Goal: Information Seeking & Learning: Understand process/instructions

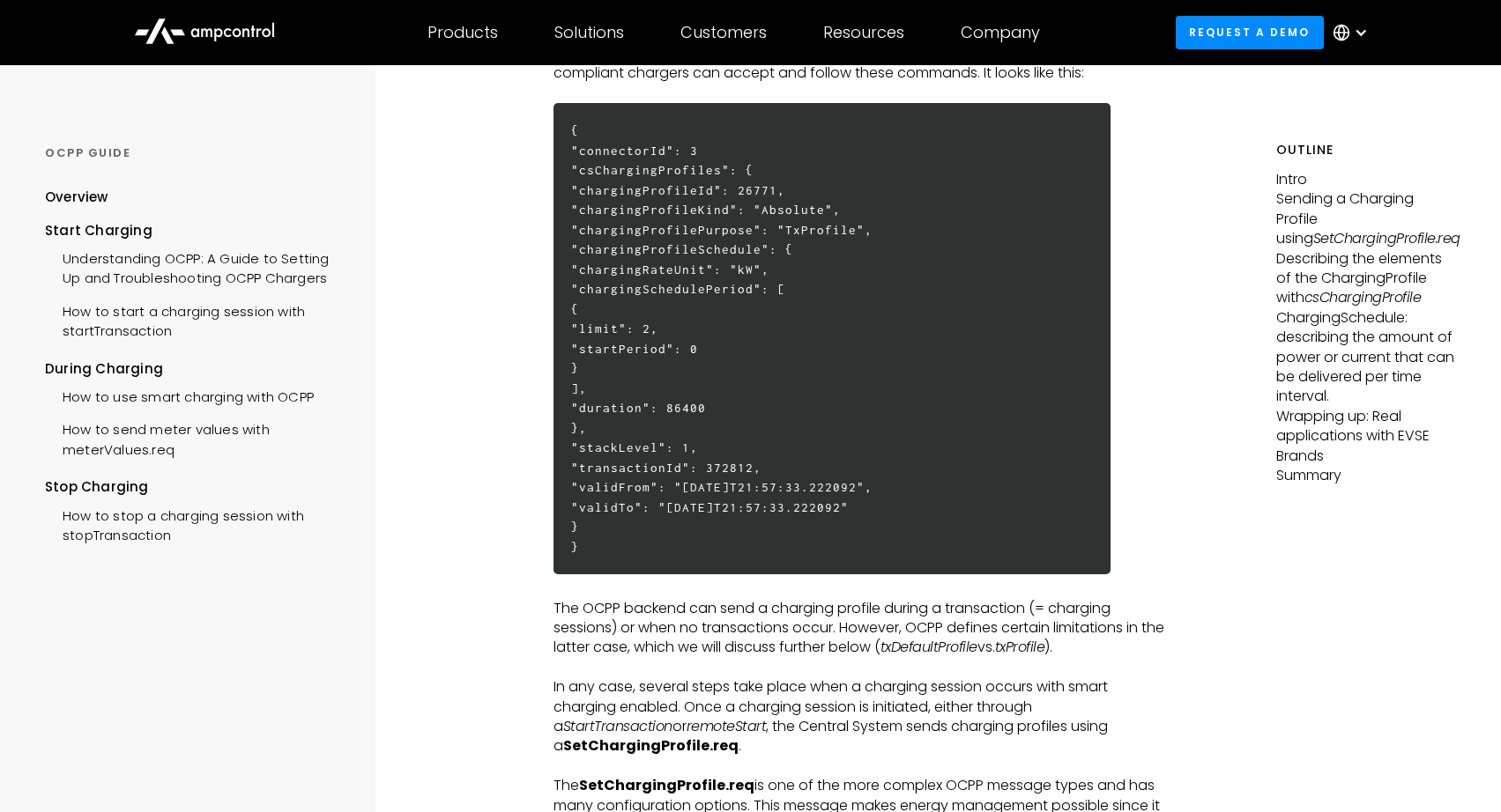
scroll to position [846, 0]
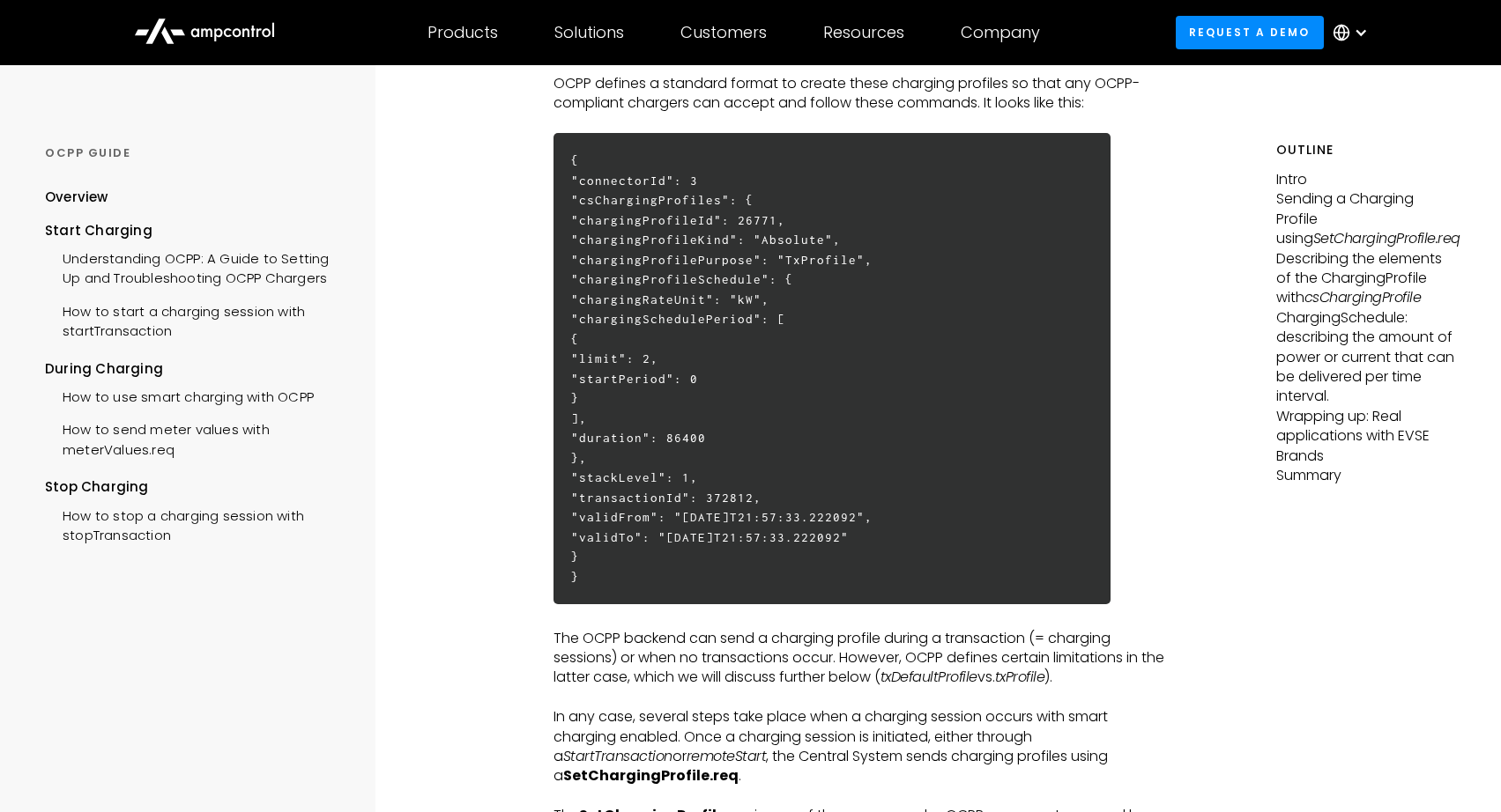
drag, startPoint x: 742, startPoint y: 301, endPoint x: 912, endPoint y: 458, distance: 231.4
click at [912, 458] on h6 "{ "connectorId": 3 "csChargingProfiles": { "chargingProfileId": 26771, "chargin…" at bounding box center [832, 369] width 556 height 472
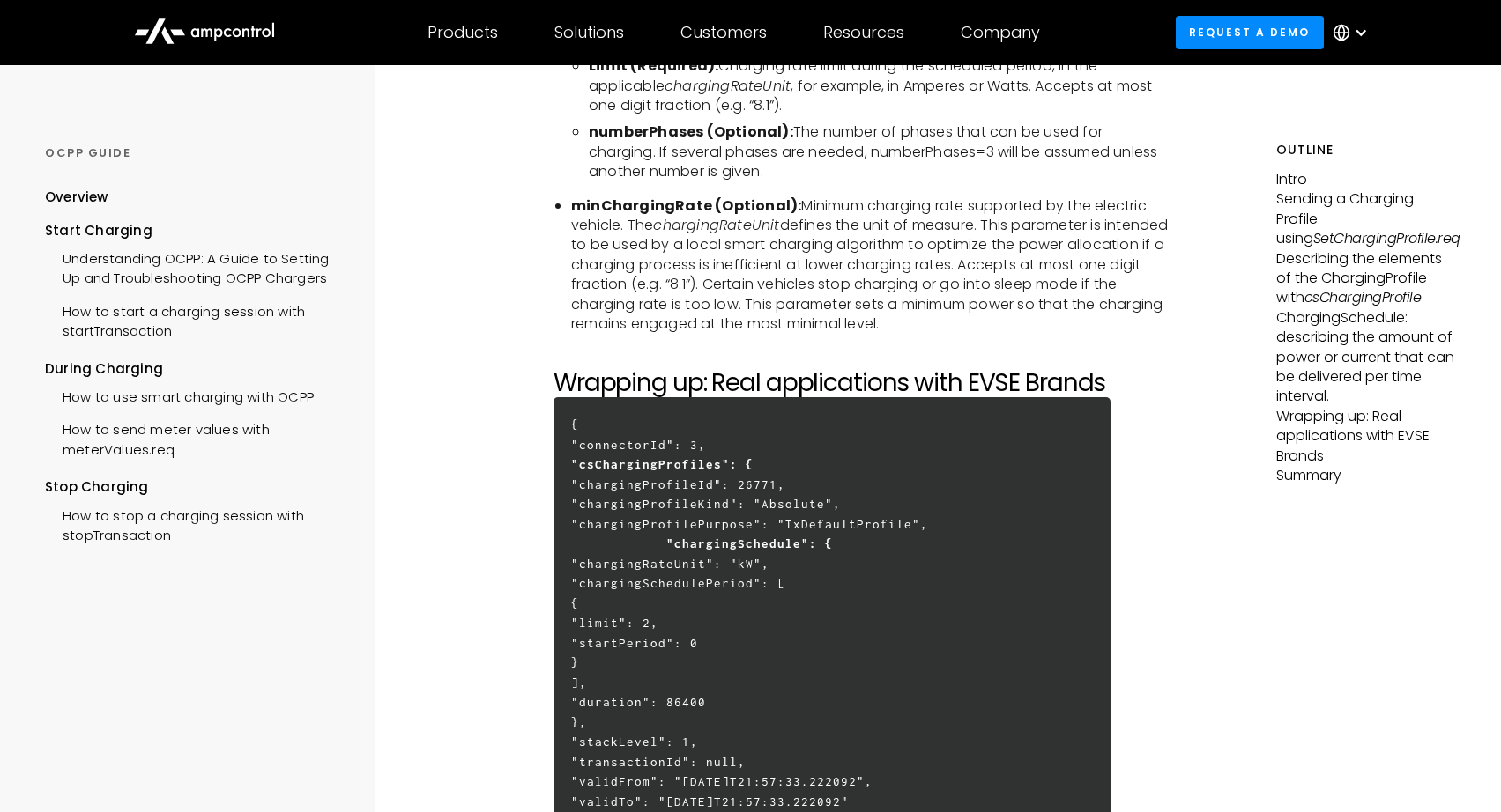
scroll to position [5179, 0]
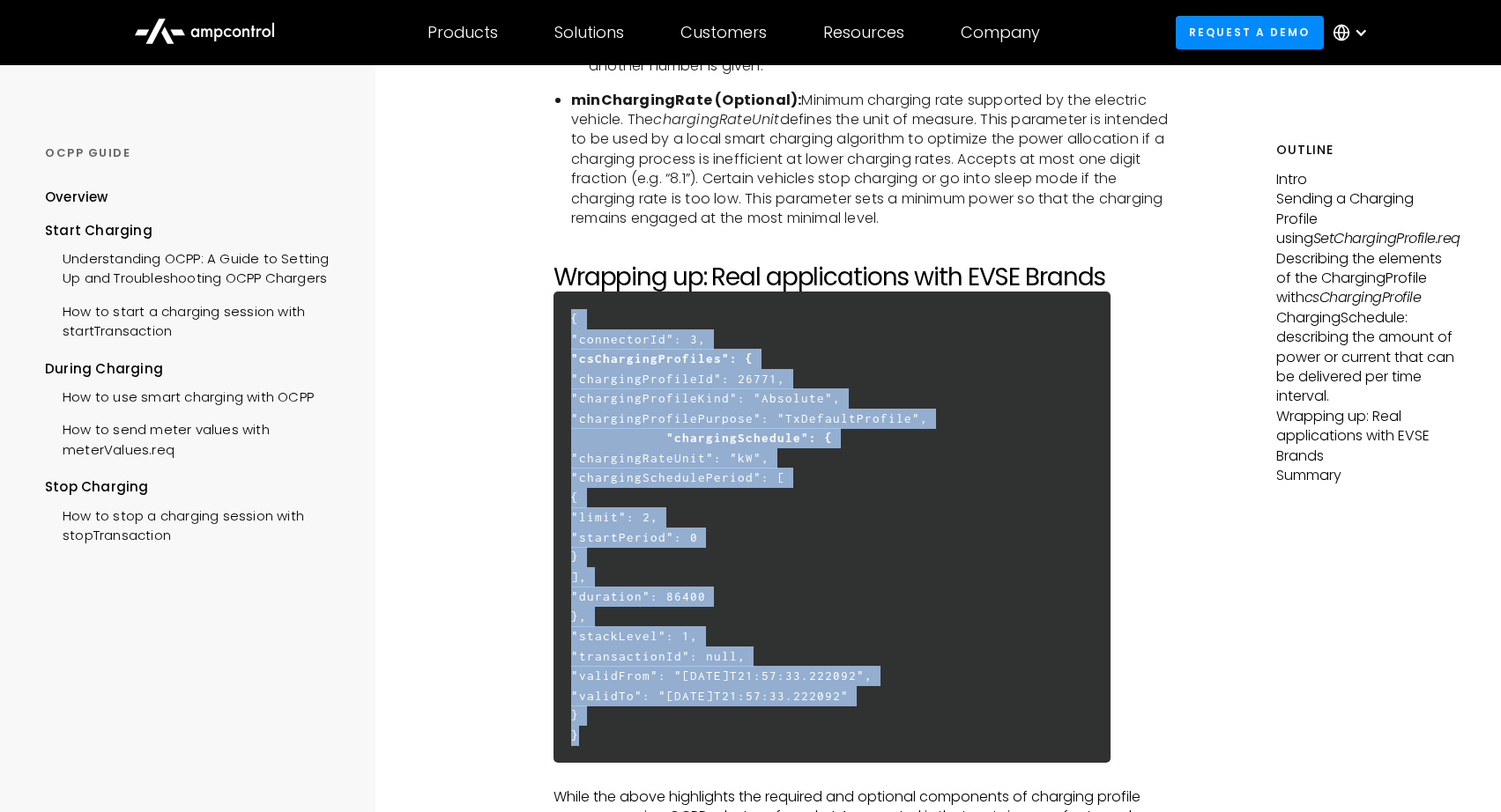
drag, startPoint x: 565, startPoint y: 255, endPoint x: 943, endPoint y: 675, distance: 565.1
click at [943, 675] on h6 "{ "connectorId": 3, "csChargingProfiles": { "chargingProfileId": 26771, "chargi…" at bounding box center [832, 527] width 556 height 472
click at [1035, 341] on h6 "{ "connectorId": 3, "csChargingProfiles": { "chargingProfileId": 26771, "chargi…" at bounding box center [832, 527] width 556 height 472
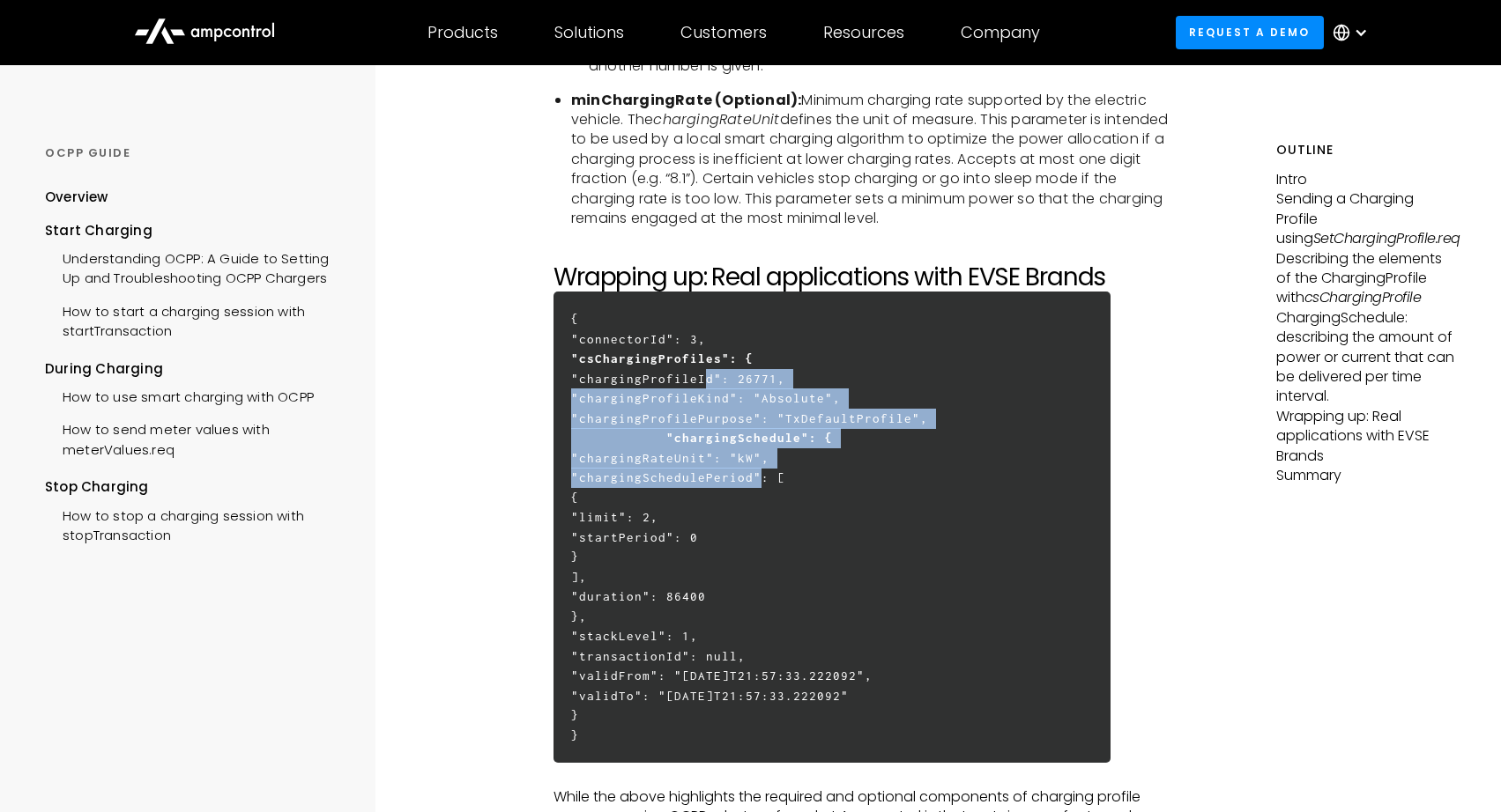
drag, startPoint x: 693, startPoint y: 310, endPoint x: 746, endPoint y: 406, distance: 109.7
click at [746, 406] on h6 "{ "connectorId": 3, "csChargingProfiles": { "chargingProfileId": 26771, "chargi…" at bounding box center [832, 527] width 556 height 472
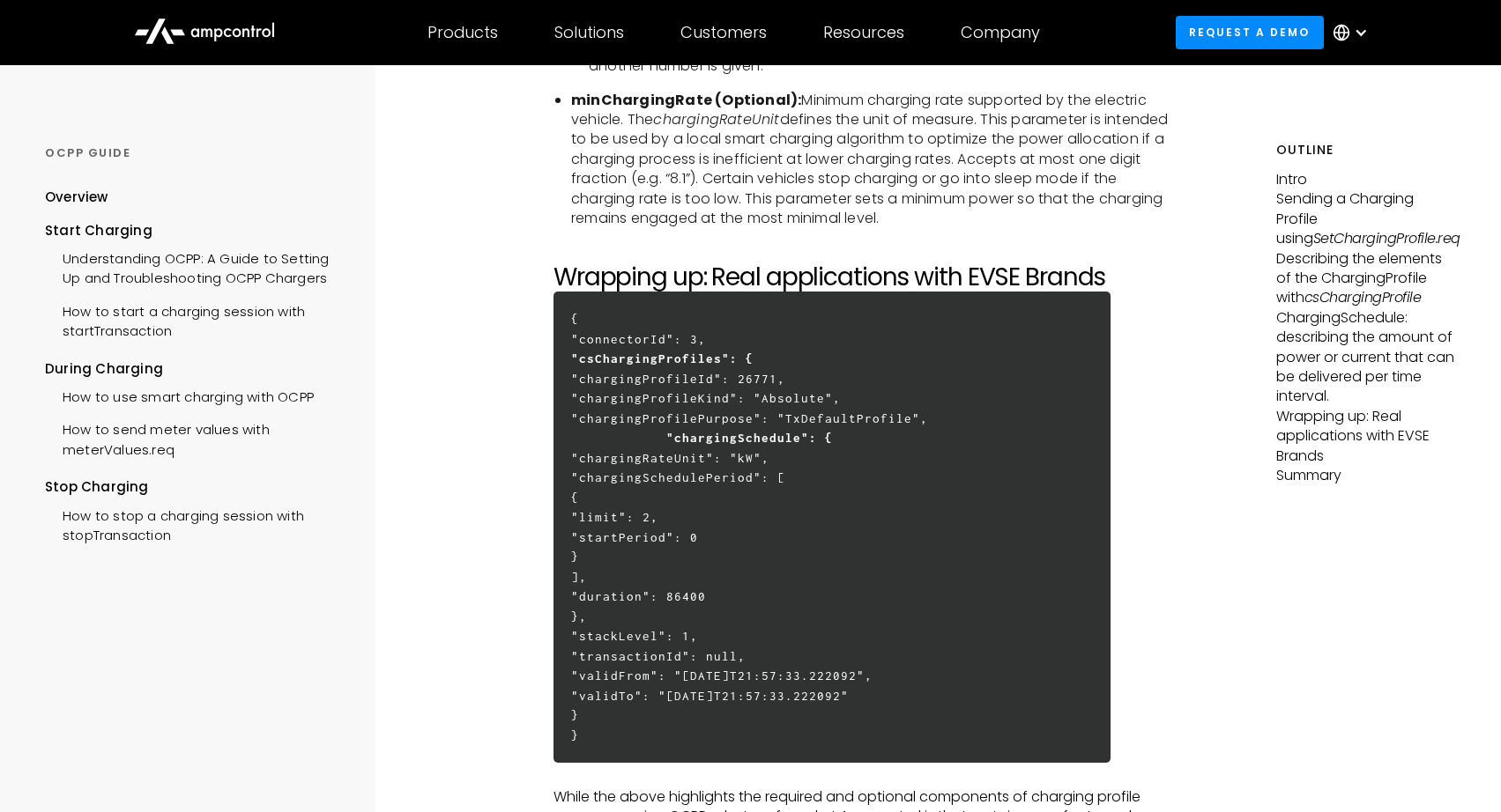
click at [797, 410] on h6 "{ "connectorId": 3, "csChargingProfiles": { "chargingProfileId": 26771, "chargi…" at bounding box center [832, 527] width 556 height 472
drag, startPoint x: 685, startPoint y: 376, endPoint x: 837, endPoint y: 547, distance: 228.8
click at [837, 547] on h6 "{ "connectorId": 3, "csChargingProfiles": { "chargingProfileId": 26771, "chargi…" at bounding box center [832, 527] width 556 height 472
click at [754, 395] on h6 "{ "connectorId": 3, "csChargingProfiles": { "chargingProfileId": 26771, "chargi…" at bounding box center [832, 527] width 556 height 472
drag, startPoint x: 748, startPoint y: 390, endPoint x: 911, endPoint y: 522, distance: 209.7
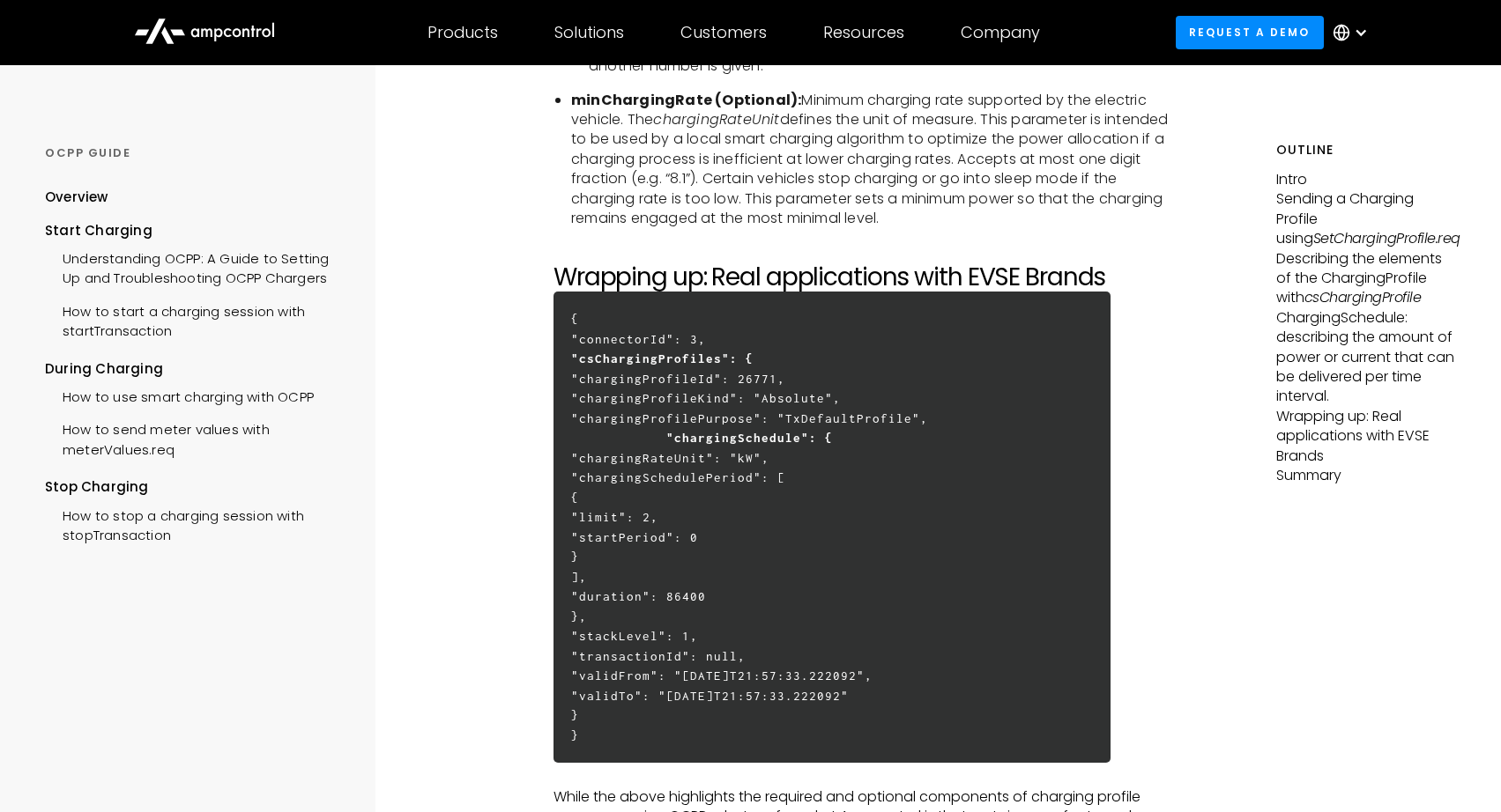
click at [896, 528] on h6 "{ "connectorId": 3, "csChargingProfiles": { "chargingProfileId": 26771, "chargi…" at bounding box center [832, 527] width 556 height 472
click at [876, 525] on h6 "{ "connectorId": 3, "csChargingProfiles": { "chargingProfileId": 26771, "chargi…" at bounding box center [832, 527] width 556 height 472
drag, startPoint x: 837, startPoint y: 525, endPoint x: 883, endPoint y: 523, distance: 46.0
click at [883, 523] on h6 "{ "connectorId": 3, "csChargingProfiles": { "chargingProfileId": 26771, "chargi…" at bounding box center [832, 527] width 556 height 472
click at [876, 519] on h6 "{ "connectorId": 3, "csChargingProfiles": { "chargingProfileId": 26771, "chargi…" at bounding box center [832, 527] width 556 height 472
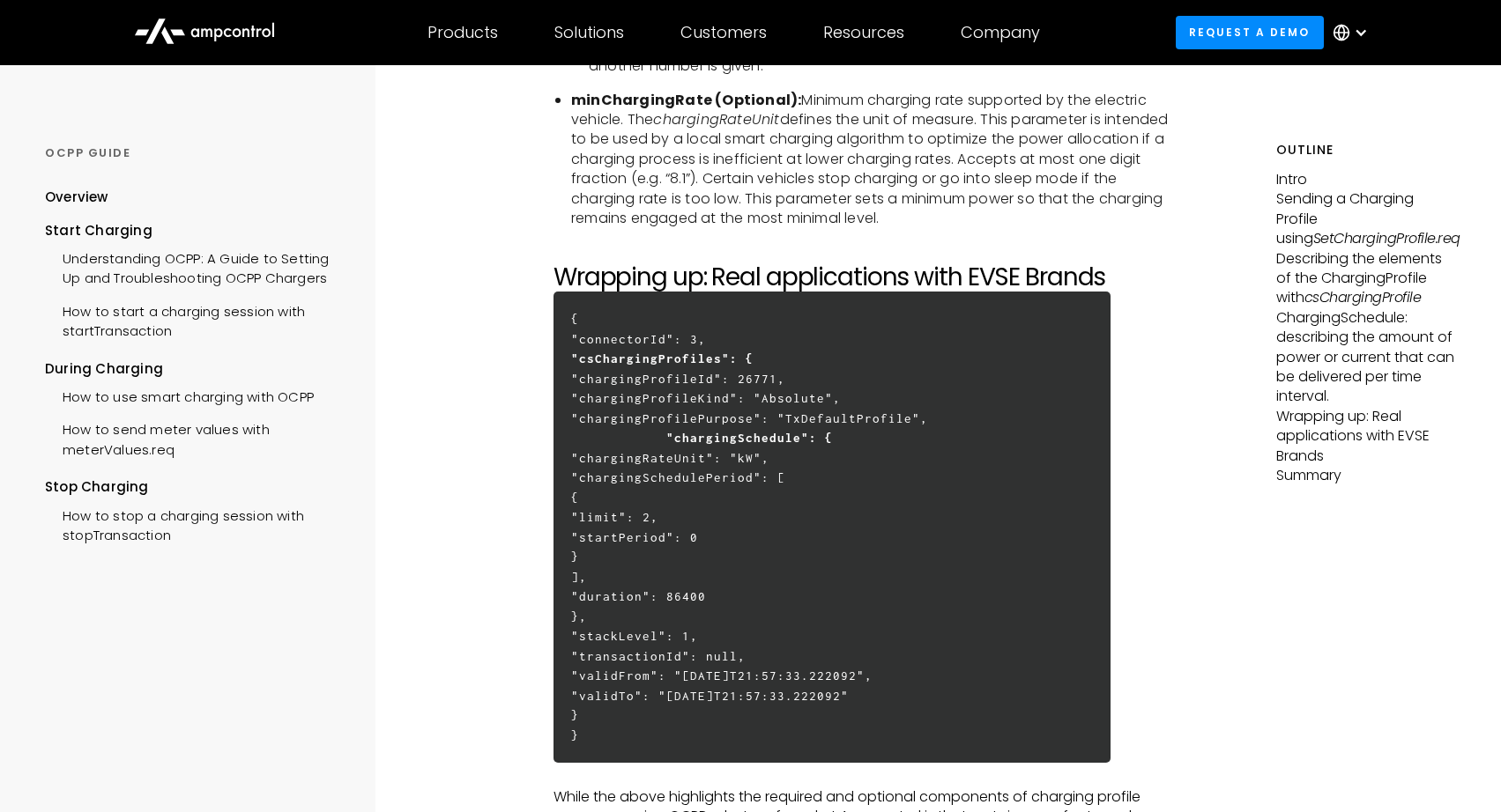
drag, startPoint x: 894, startPoint y: 523, endPoint x: 733, endPoint y: 532, distance: 161.3
click at [733, 532] on h6 "{ "connectorId": 3, "csChargingProfiles": { "chargingProfileId": 26771, "chargi…" at bounding box center [832, 527] width 556 height 472
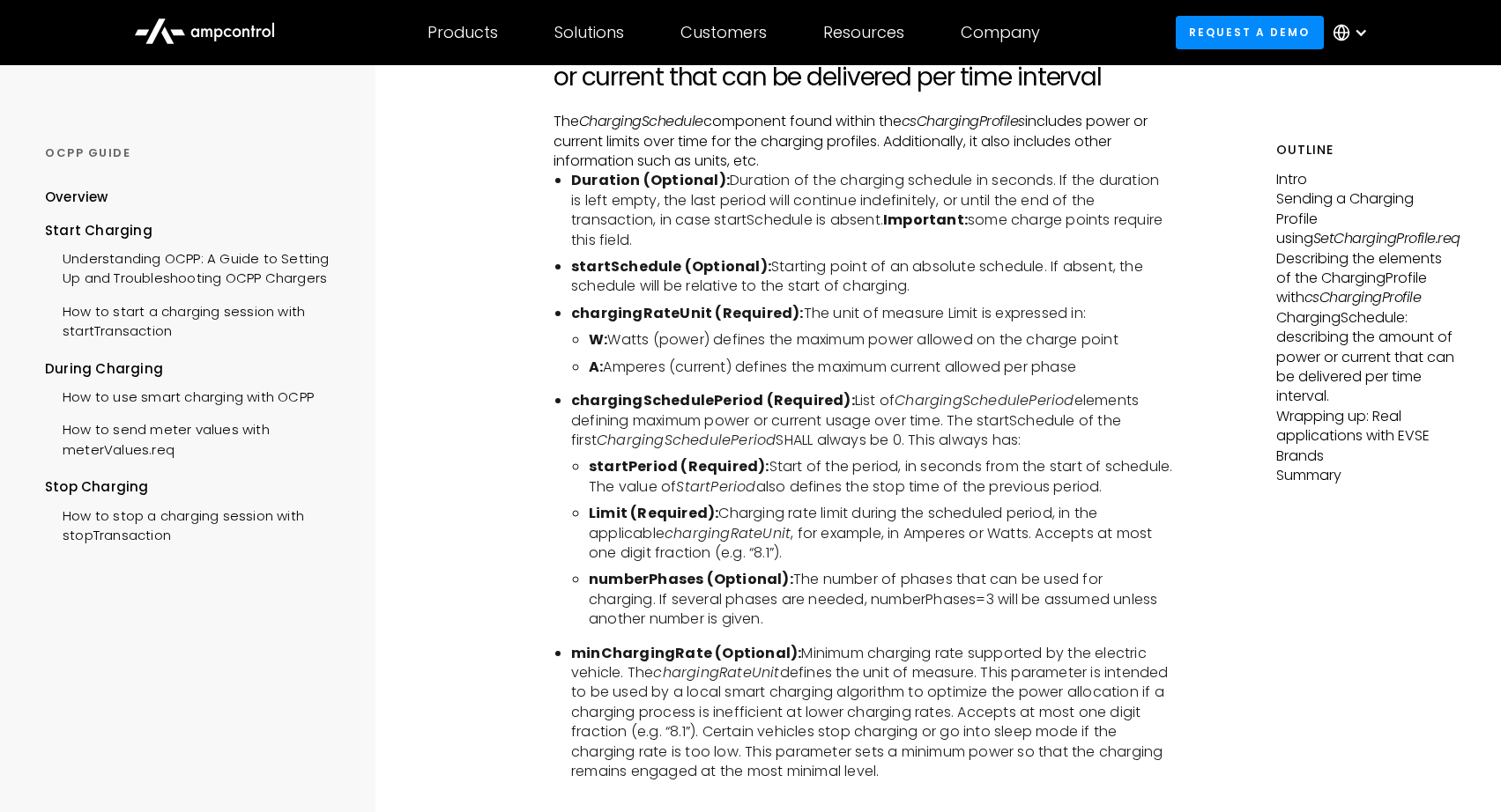
scroll to position [4650, 0]
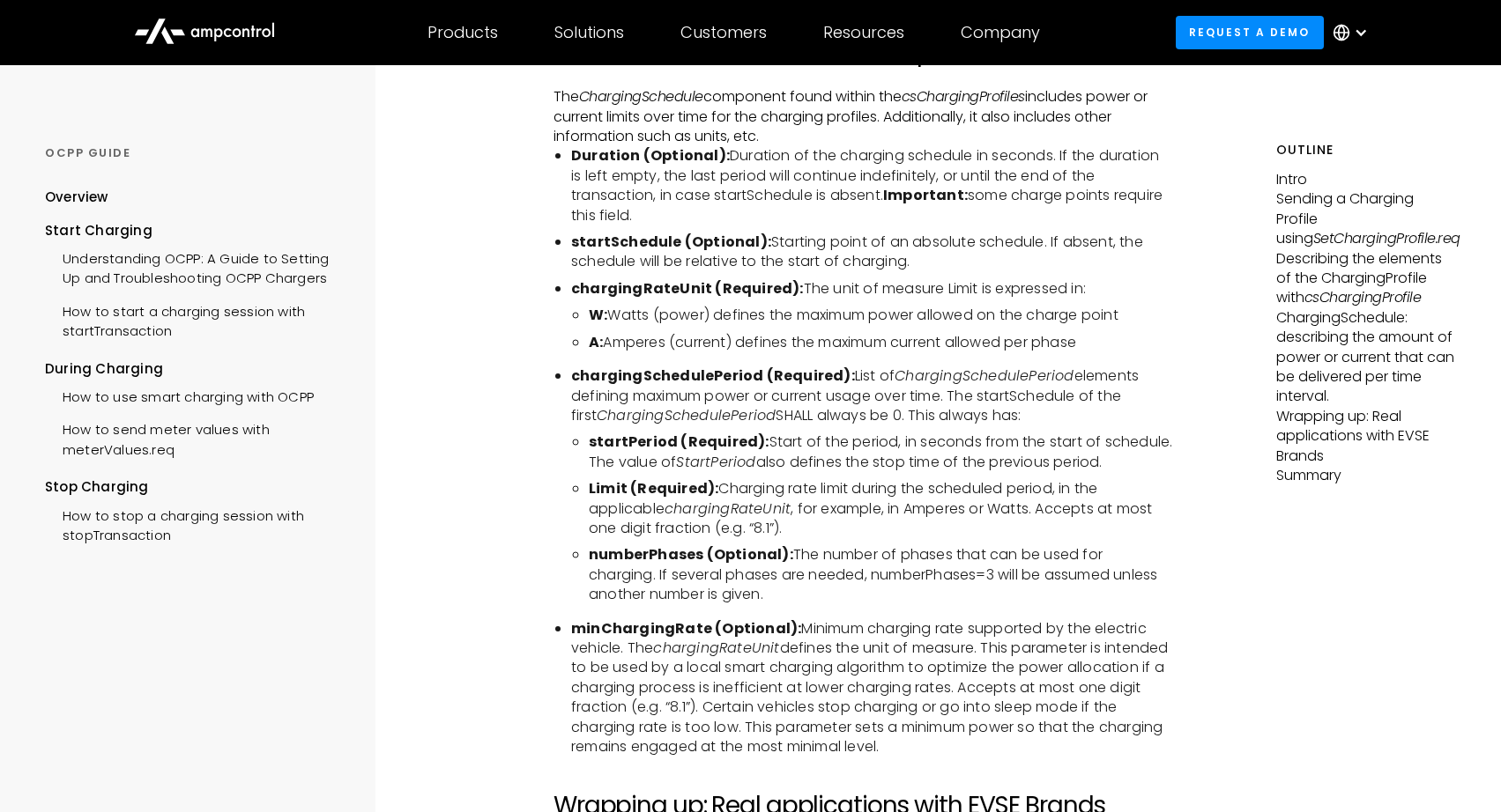
drag, startPoint x: 567, startPoint y: 105, endPoint x: 1172, endPoint y: 149, distance: 606.6
click at [1172, 149] on ul "Duration (Optional): Duration of the charging schedule in seconds. If the durat…" at bounding box center [863, 451] width 620 height 611
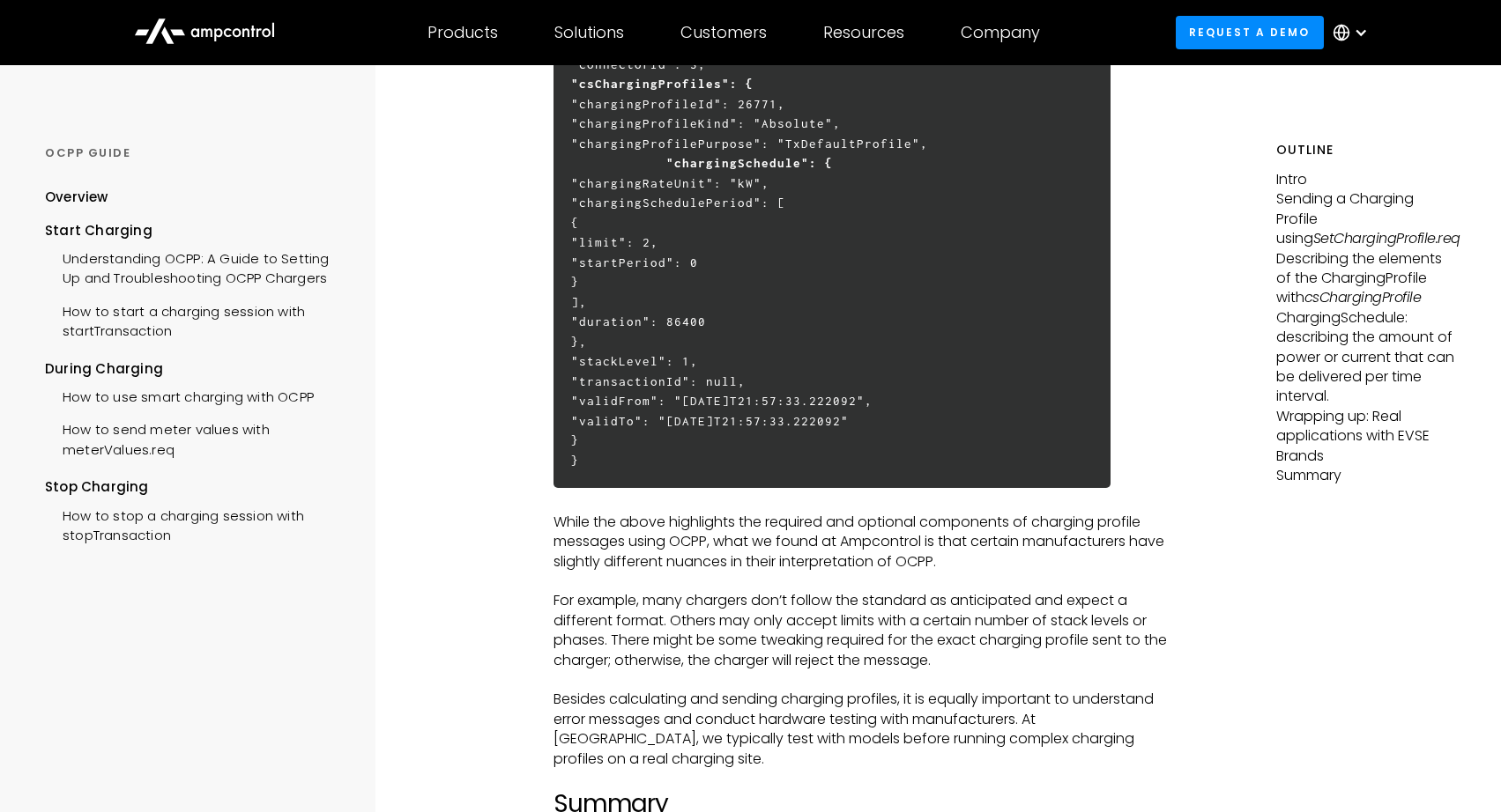
scroll to position [5285, 0]
